Goal: Browse casually

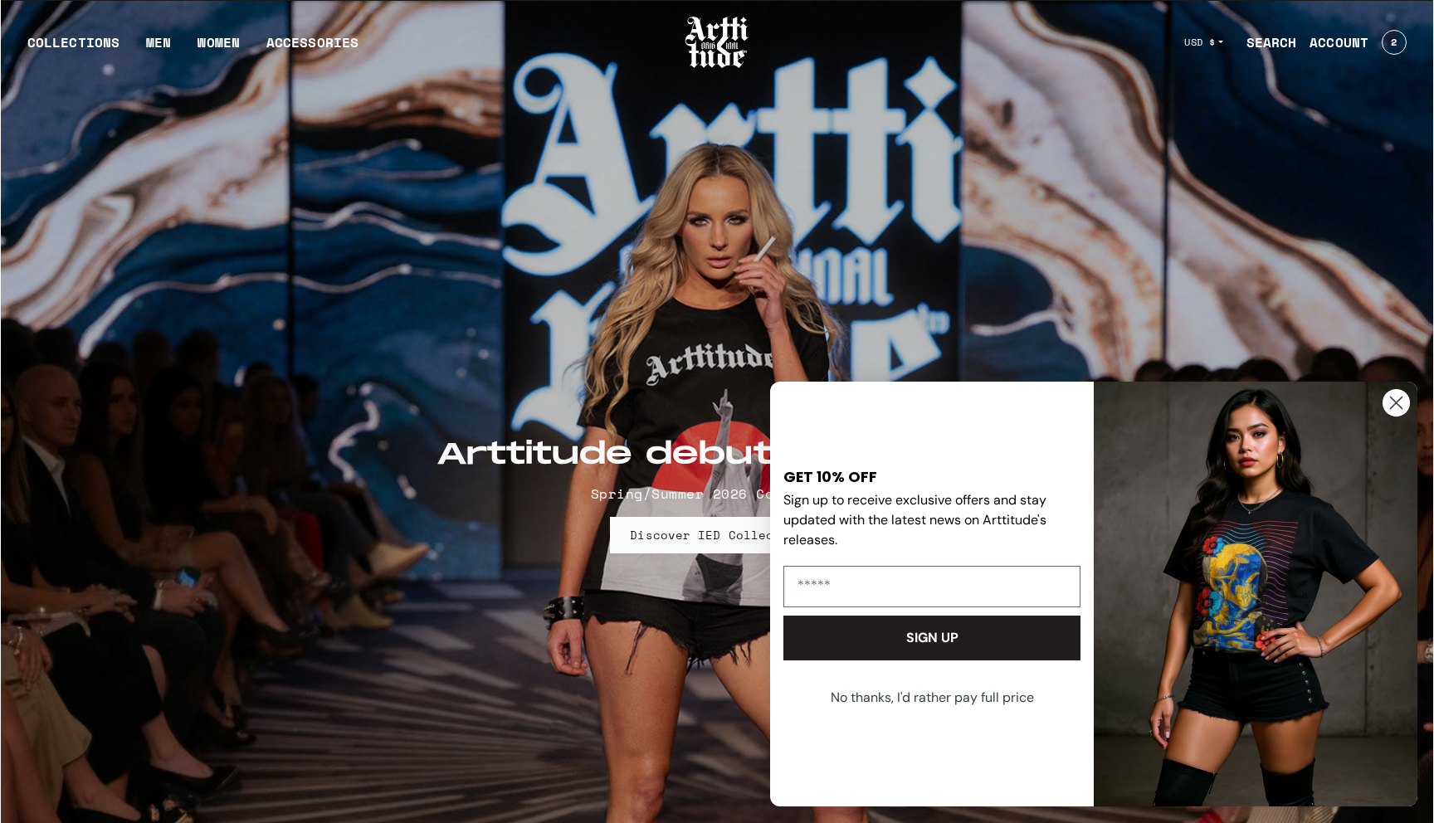
click at [1409, 399] on circle "Close dialog" at bounding box center [1396, 402] width 27 height 27
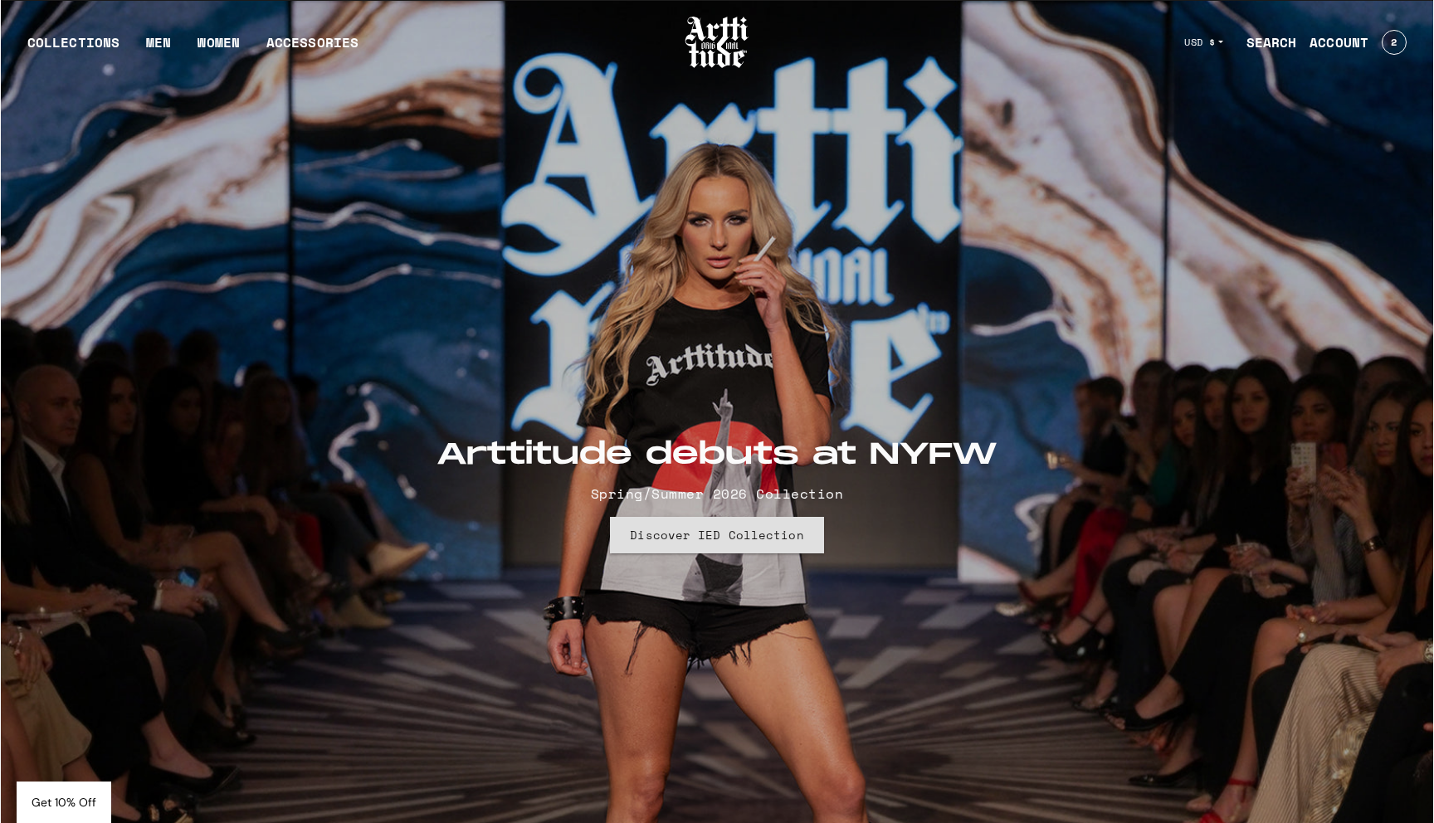
click at [727, 533] on link "Discover IED Collection" at bounding box center [716, 535] width 213 height 37
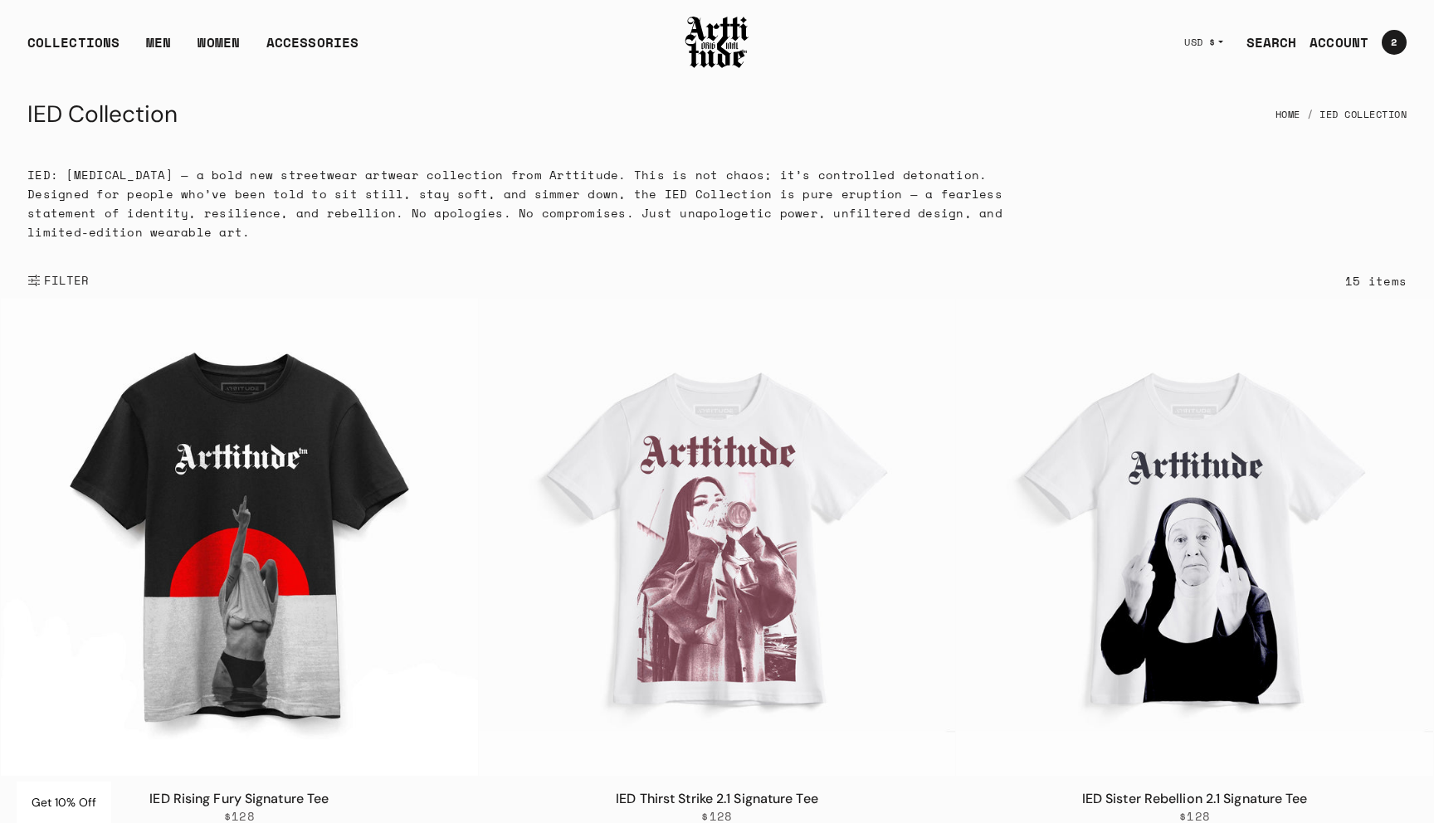
click at [727, 52] on img at bounding box center [717, 42] width 66 height 56
